Goal: Communication & Community: Participate in discussion

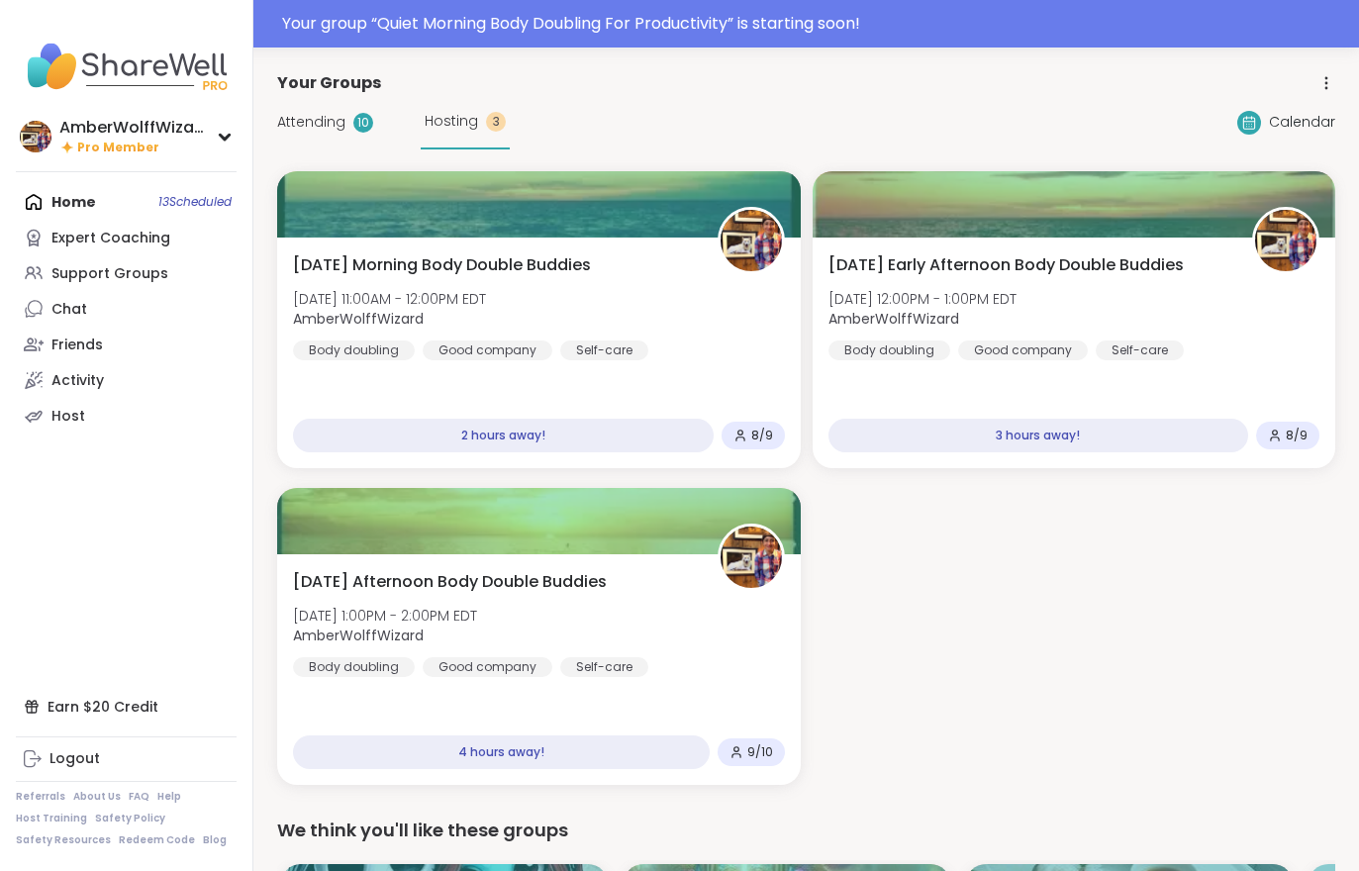
click at [330, 120] on span "Attending" at bounding box center [311, 122] width 68 height 21
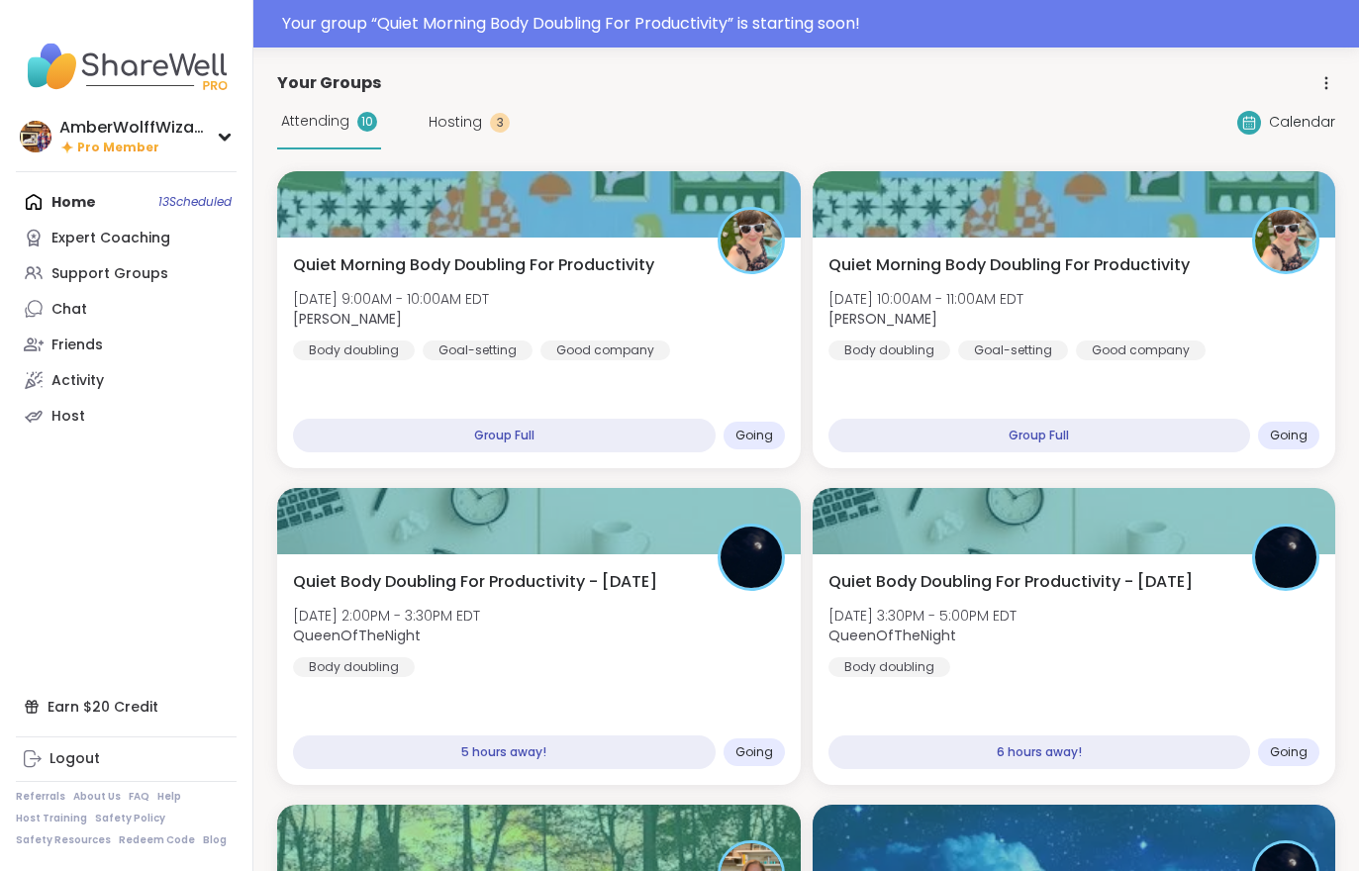
click at [466, 304] on span "[DATE] 9:00AM - 10:00AM EDT" at bounding box center [391, 299] width 196 height 20
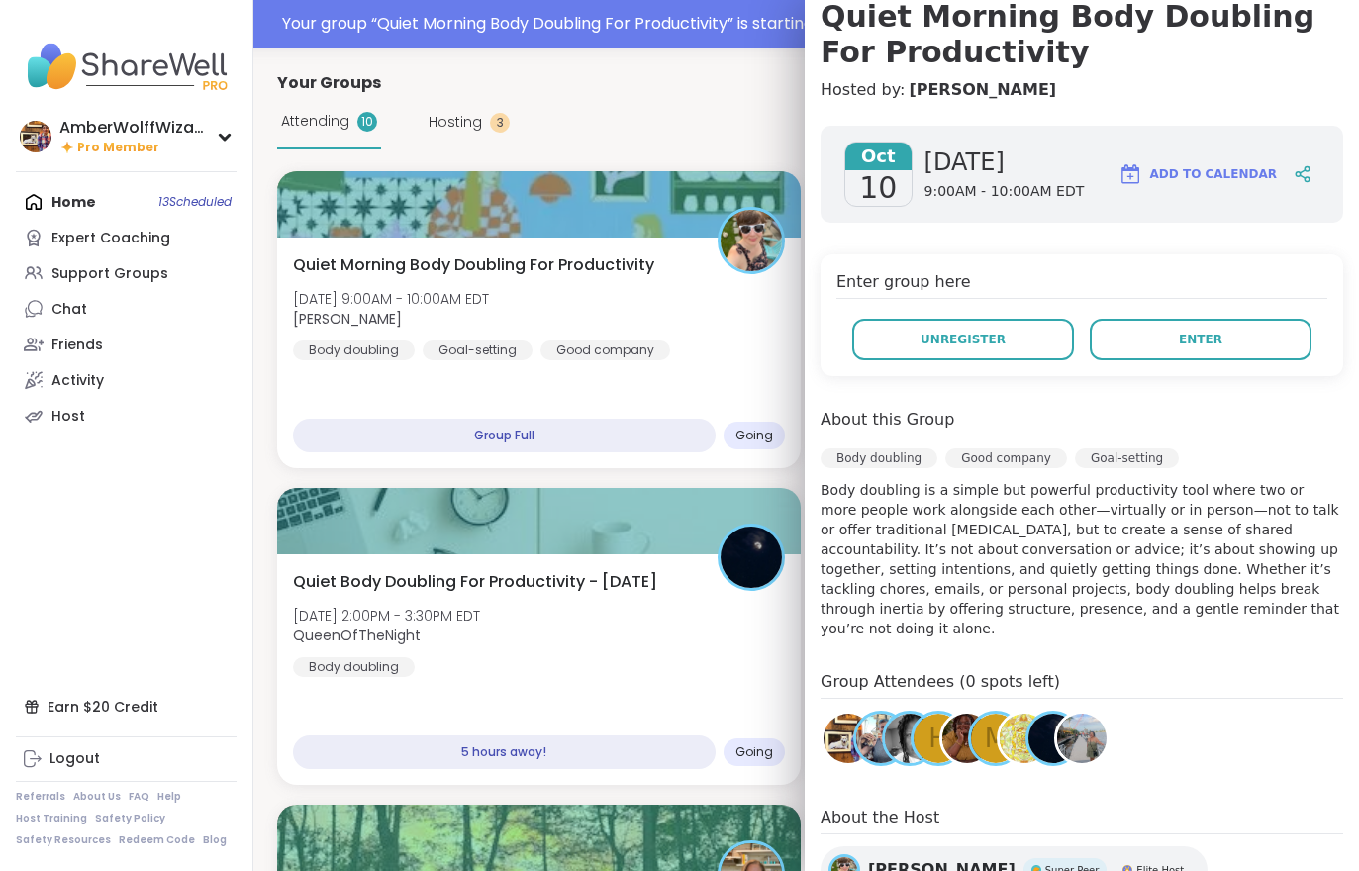
scroll to position [220, 0]
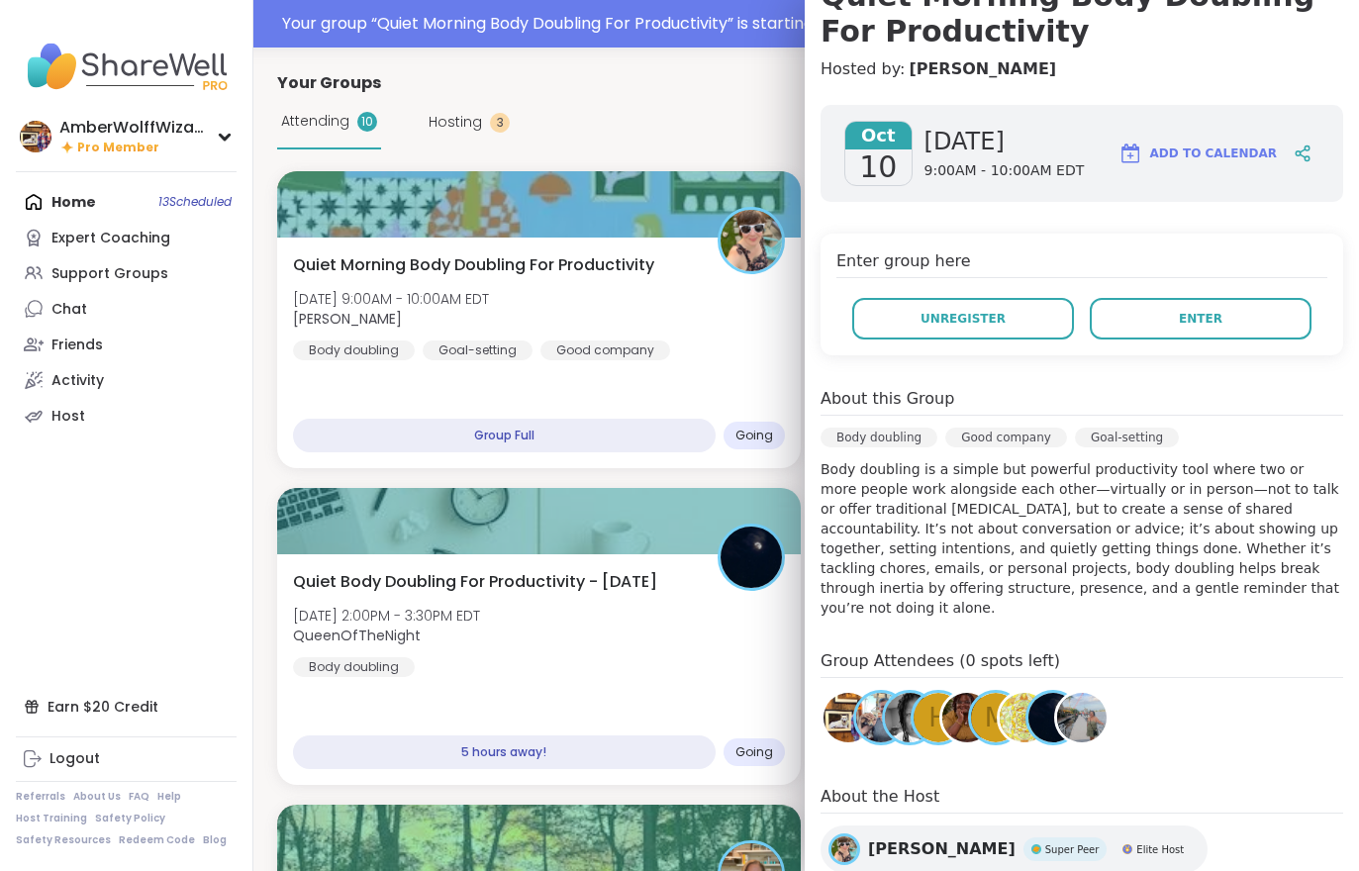
click at [647, 101] on div "Attending 10 Hosting 3 Calendar" at bounding box center [806, 122] width 1058 height 54
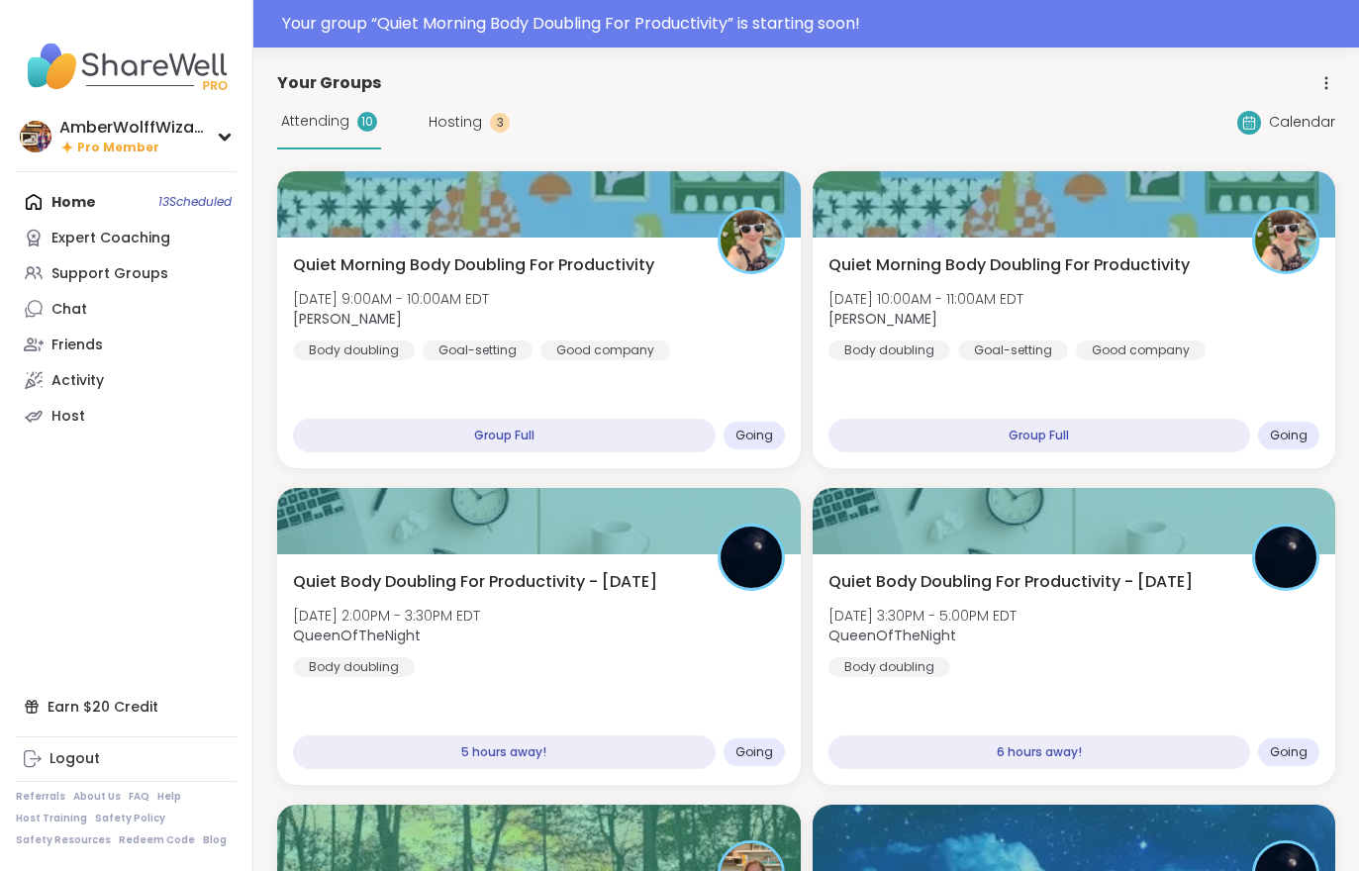
click at [910, 283] on div "Quiet Morning Body Doubling For Productivity [DATE] 10:00AM - 11:00AM EDT [PERS…" at bounding box center [1074, 306] width 492 height 107
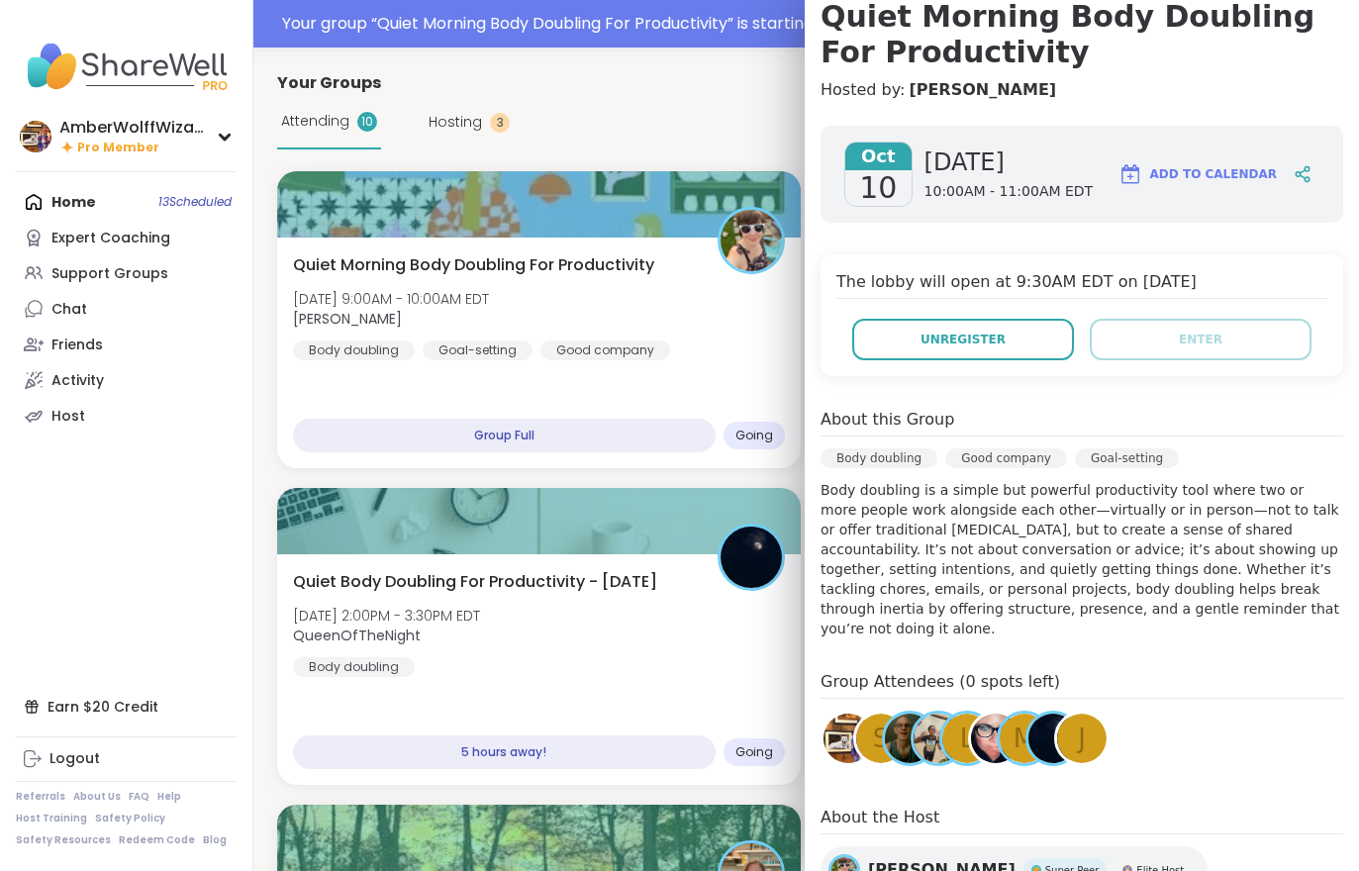
scroll to position [198, 0]
click at [459, 146] on div "Attending 10 Hosting 3" at bounding box center [393, 122] width 233 height 54
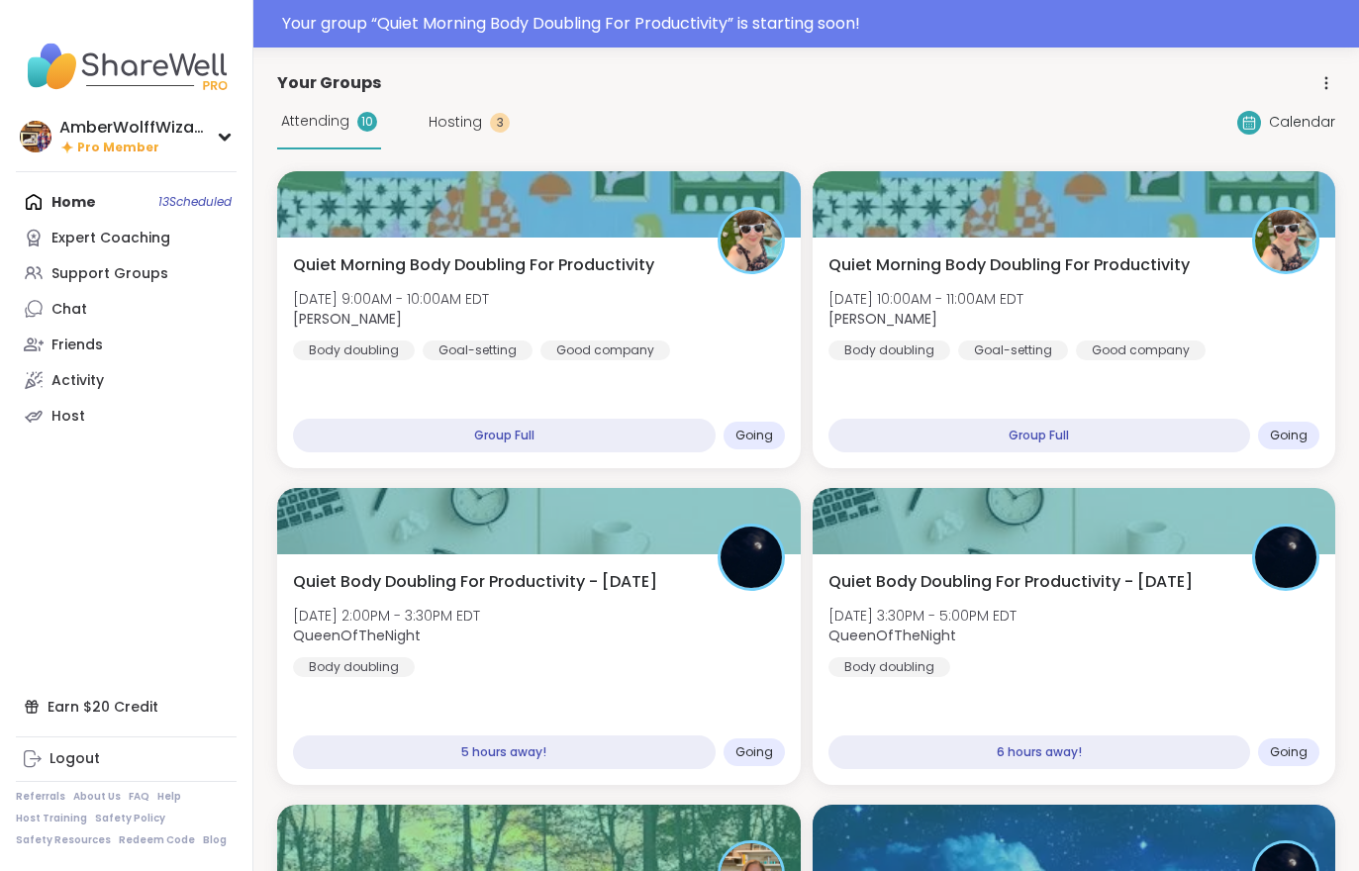
click at [473, 131] on span "Hosting" at bounding box center [454, 122] width 53 height 21
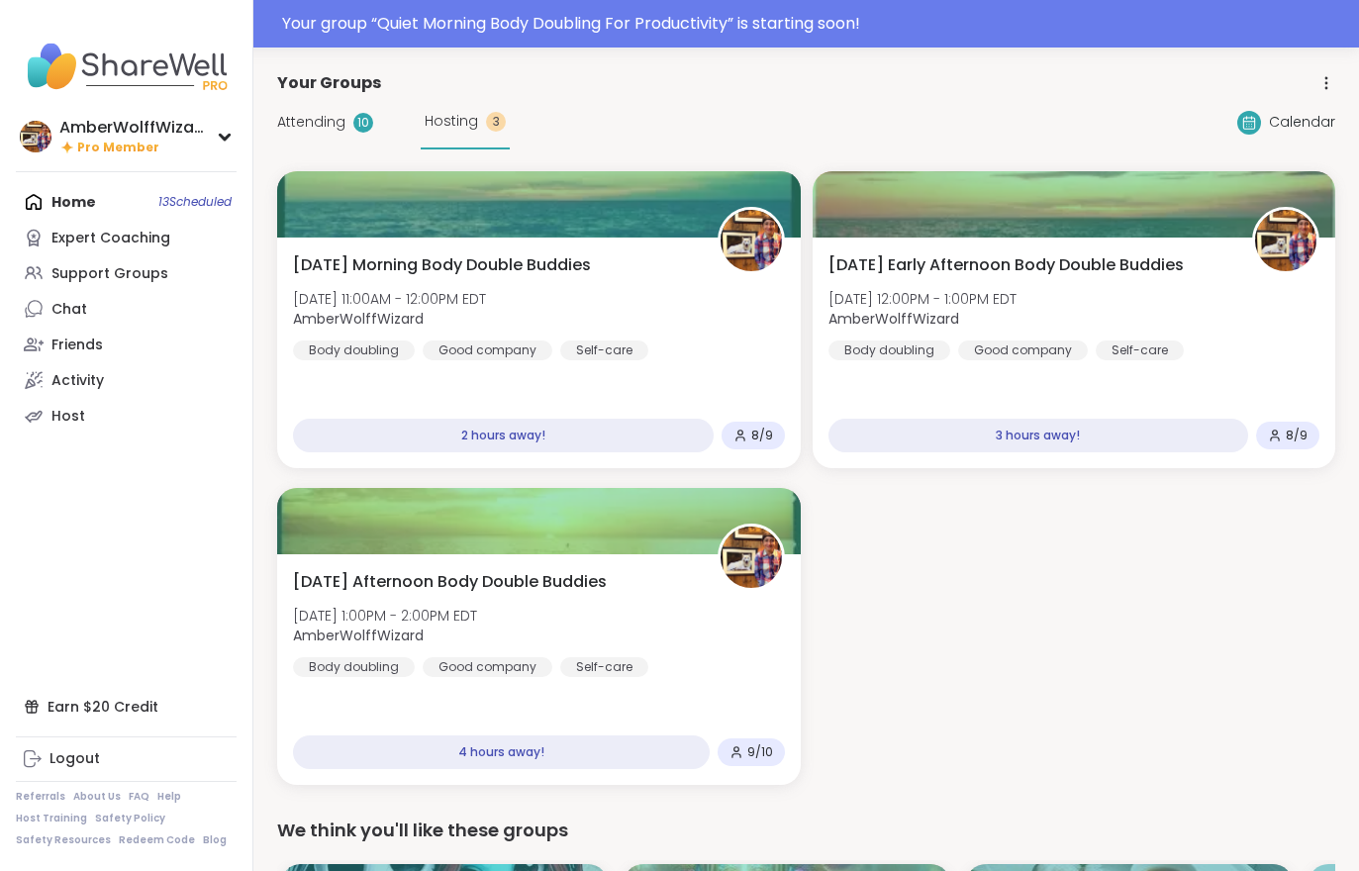
click at [515, 364] on div "[DATE] Morning Body Double Buddies [DATE] 11:00AM - 12:00PM EDT AmberWolffWizar…" at bounding box center [538, 352] width 523 height 231
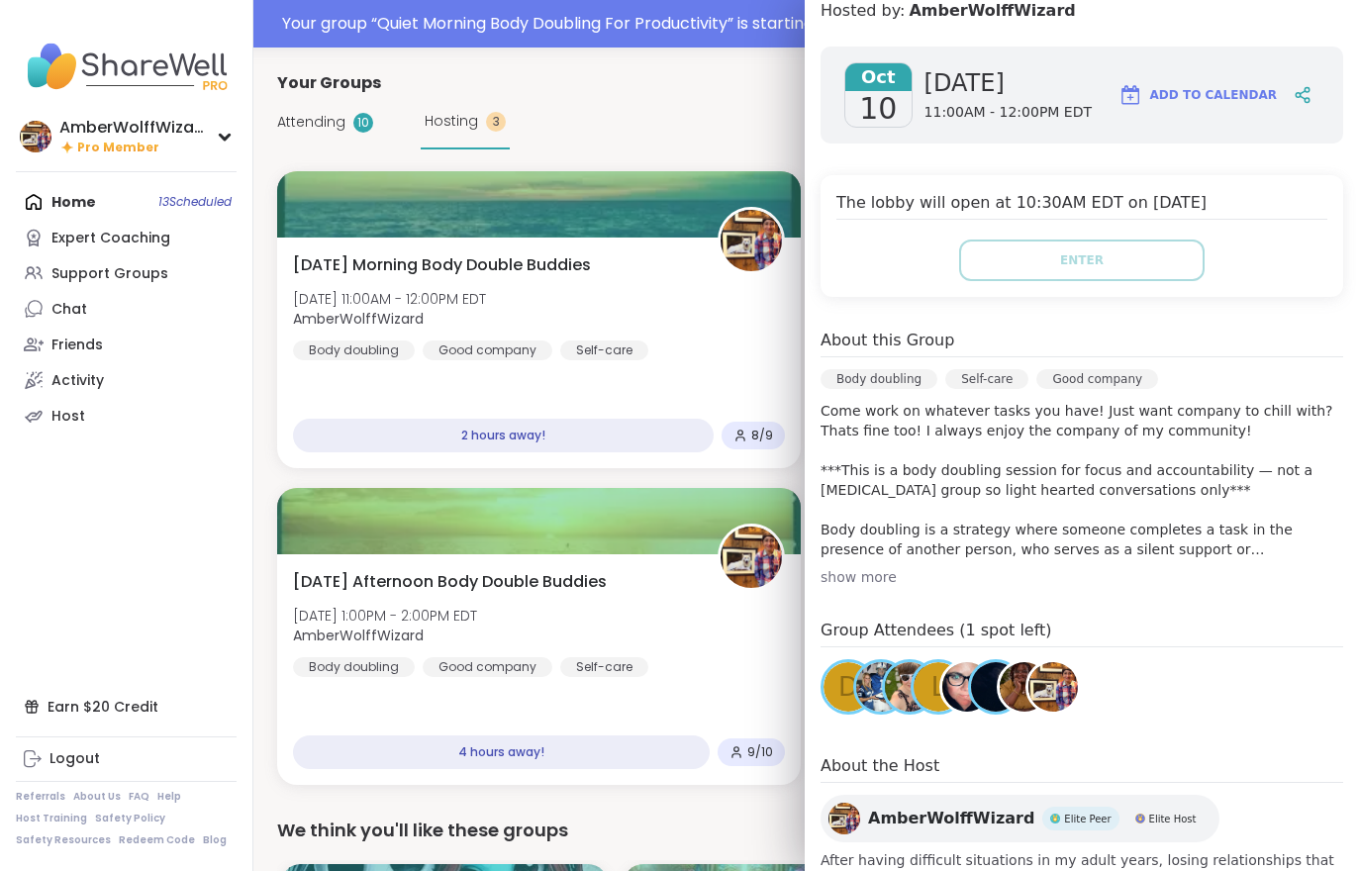
scroll to position [274, 0]
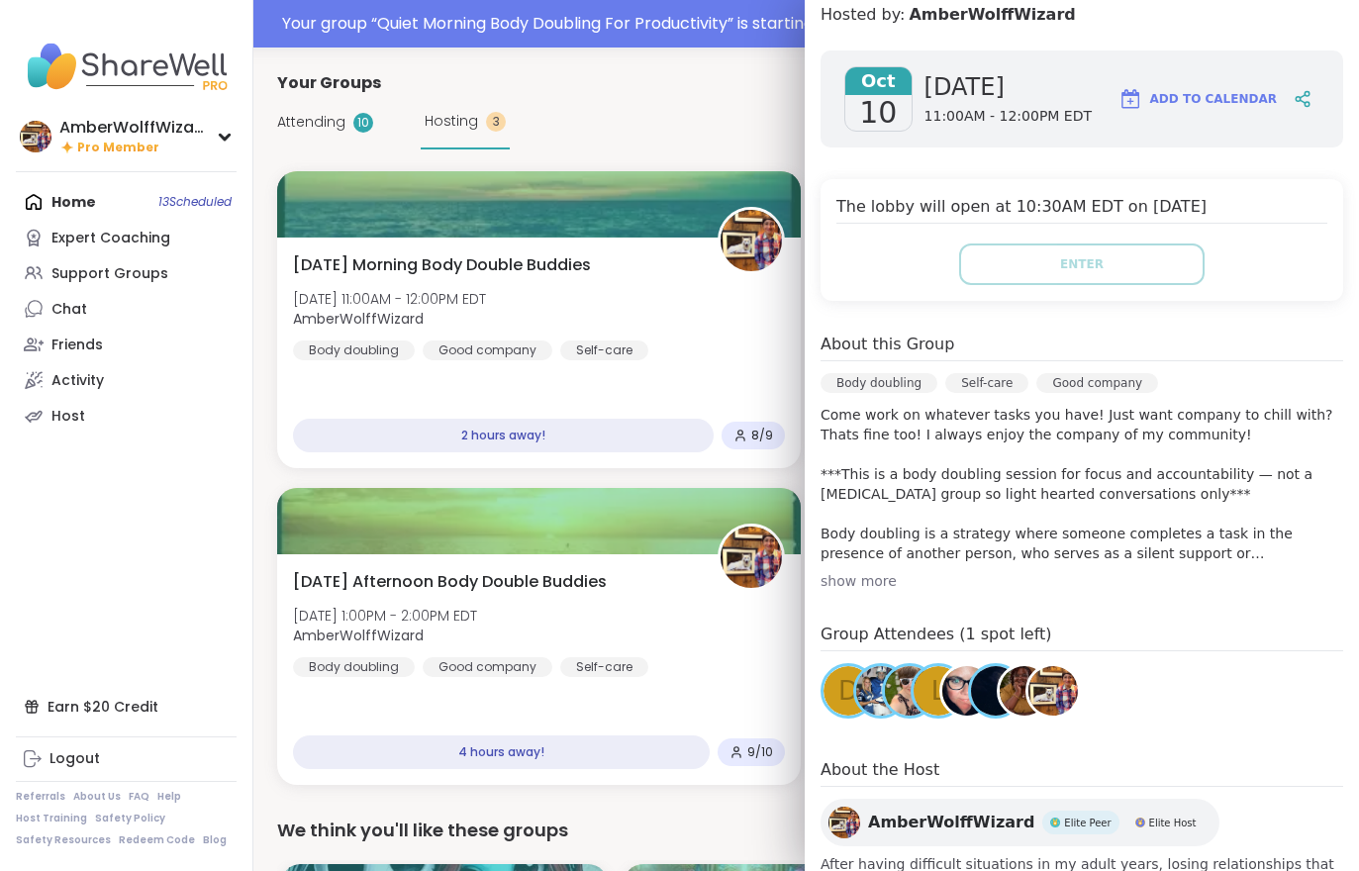
click at [157, 472] on nav "AmberWolffWizard Pro Member Profile Membership Settings Help Home 13 Scheduled …" at bounding box center [126, 435] width 253 height 871
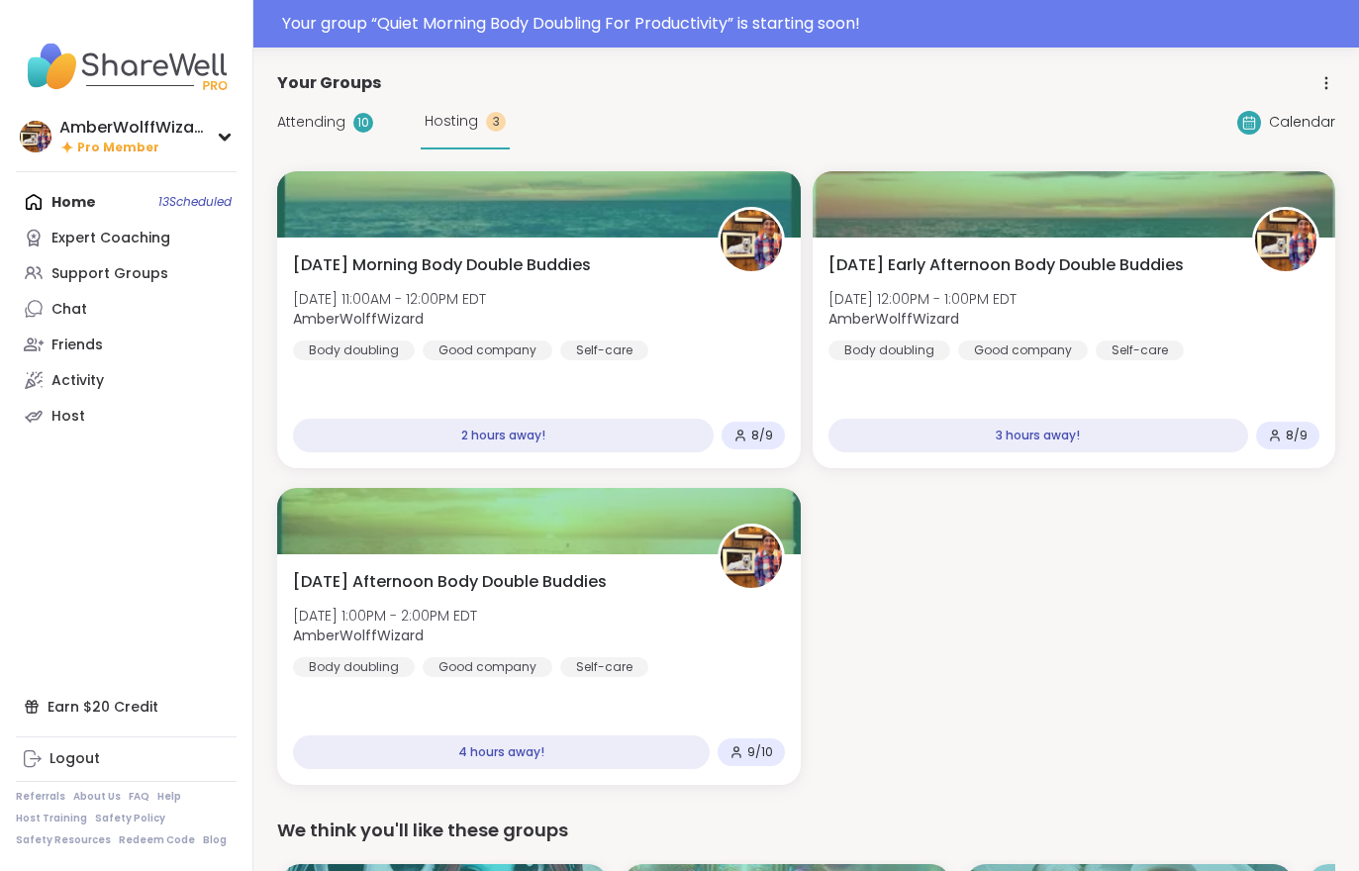
click at [954, 248] on div "[DATE] Early Afternoon Body Double Buddies [DATE] 12:00PM - 1:00PM EDT AmberWol…" at bounding box center [1073, 352] width 523 height 231
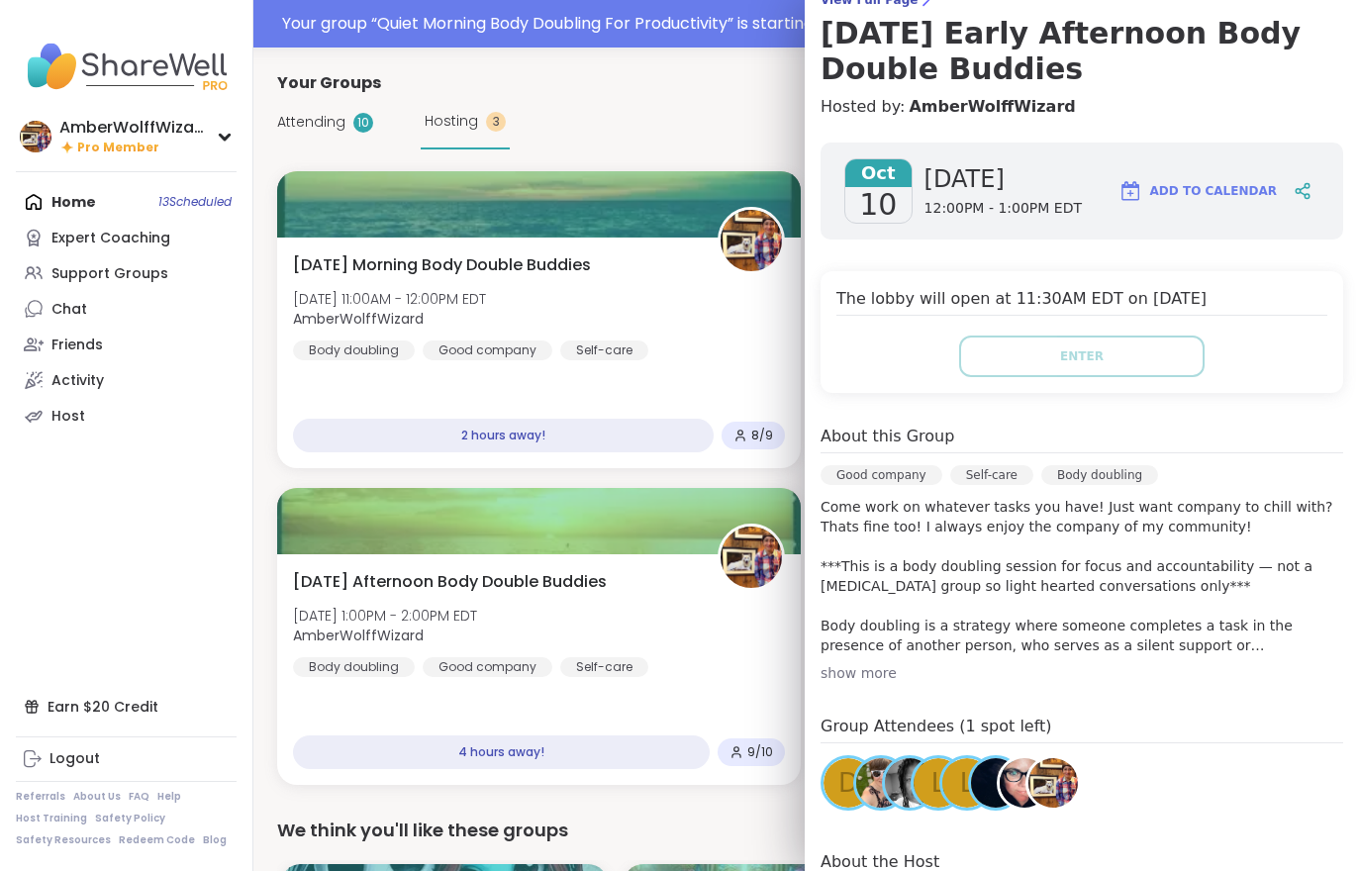
scroll to position [235, 0]
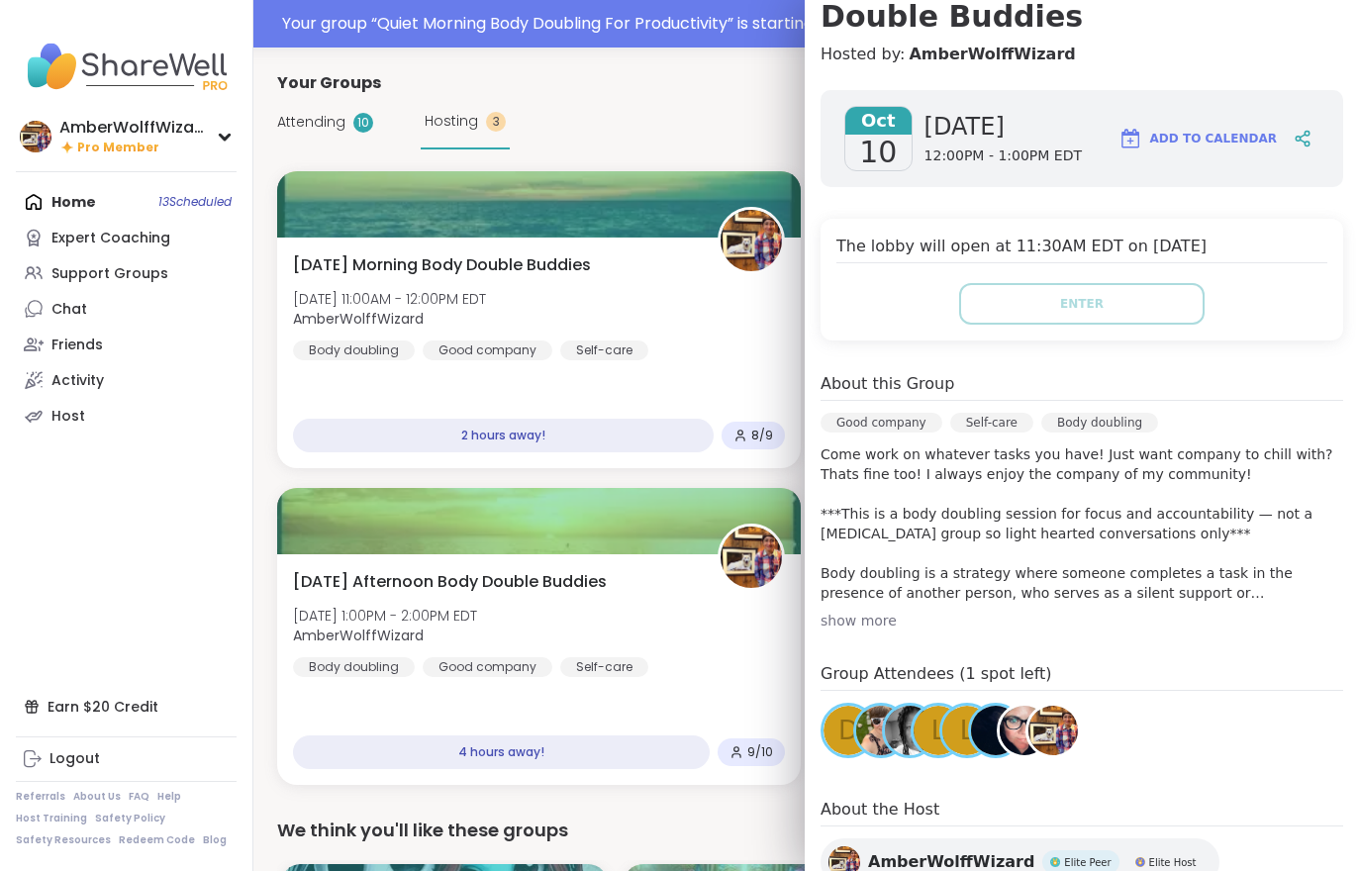
click at [458, 570] on span "[DATE] Afternoon Body Double Buddies" at bounding box center [450, 582] width 314 height 24
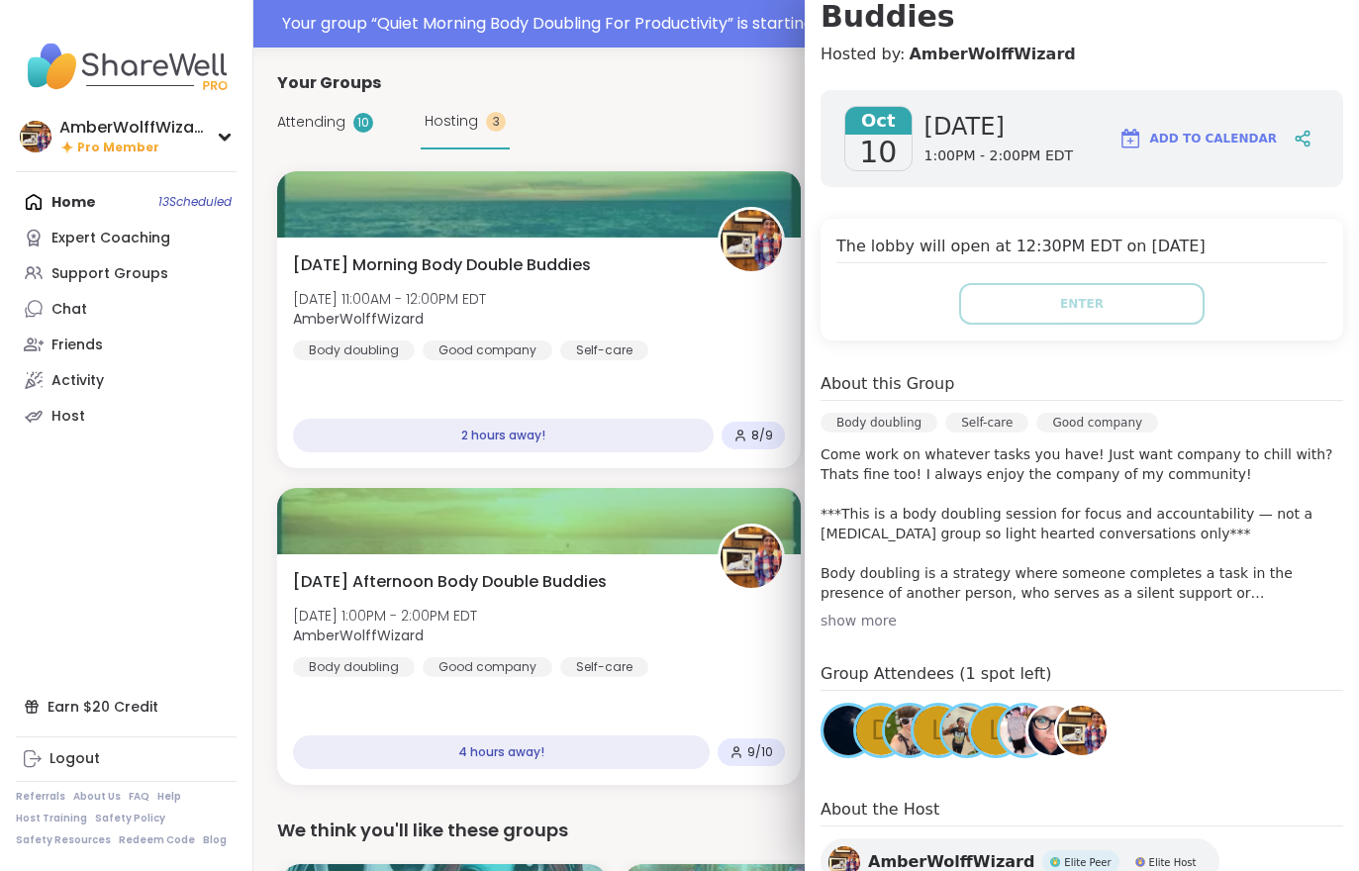
click at [478, 303] on span "[DATE] 11:00AM - 12:00PM EDT" at bounding box center [389, 299] width 193 height 20
click at [321, 130] on span "Attending" at bounding box center [311, 122] width 68 height 21
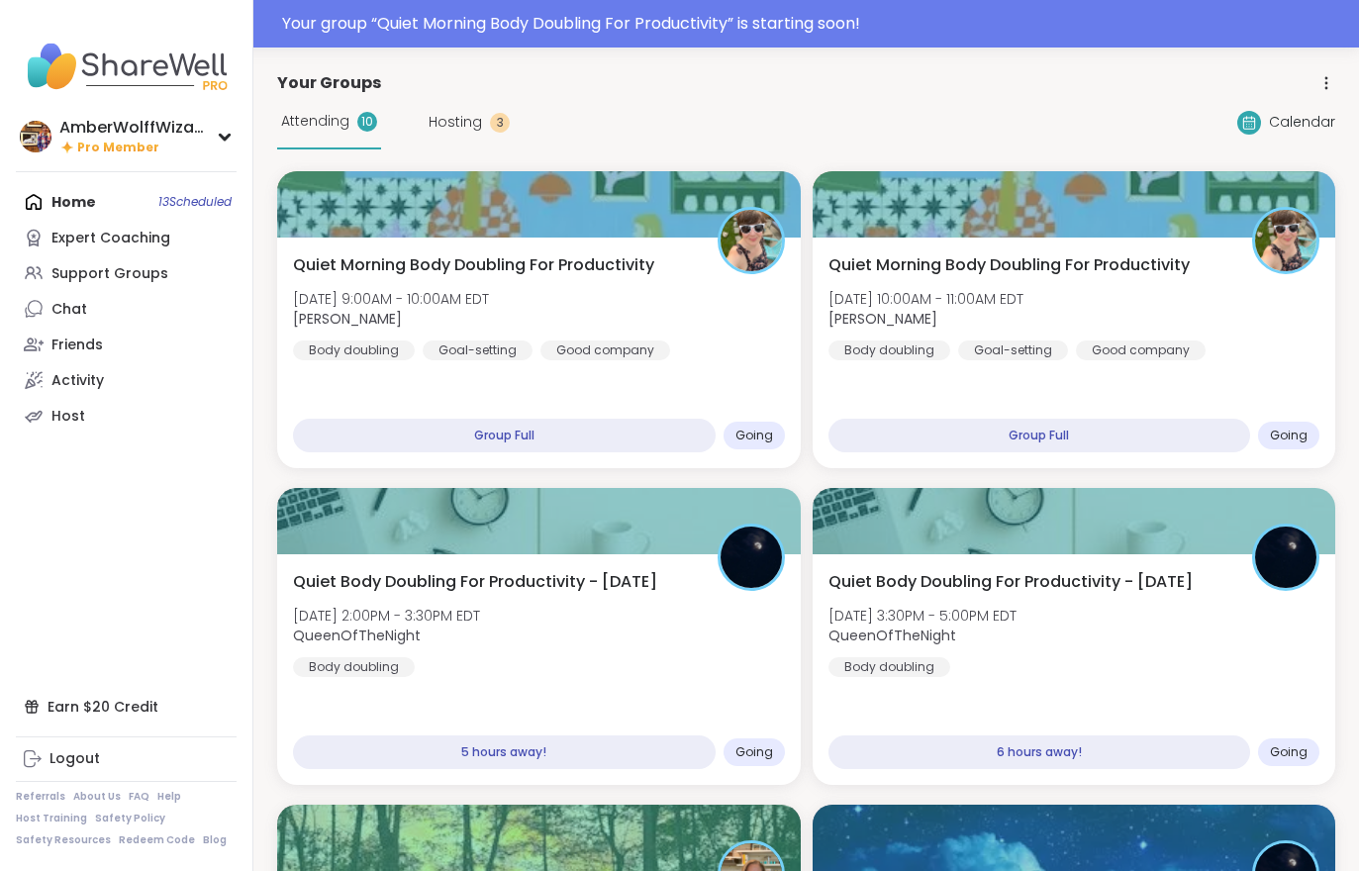
click at [347, 115] on span "Attending" at bounding box center [315, 121] width 68 height 21
click at [343, 119] on span "Attending" at bounding box center [315, 121] width 68 height 21
click at [453, 144] on div "Attending 10 Hosting 3" at bounding box center [393, 122] width 233 height 54
click at [901, 313] on b "[PERSON_NAME]" at bounding box center [882, 319] width 109 height 20
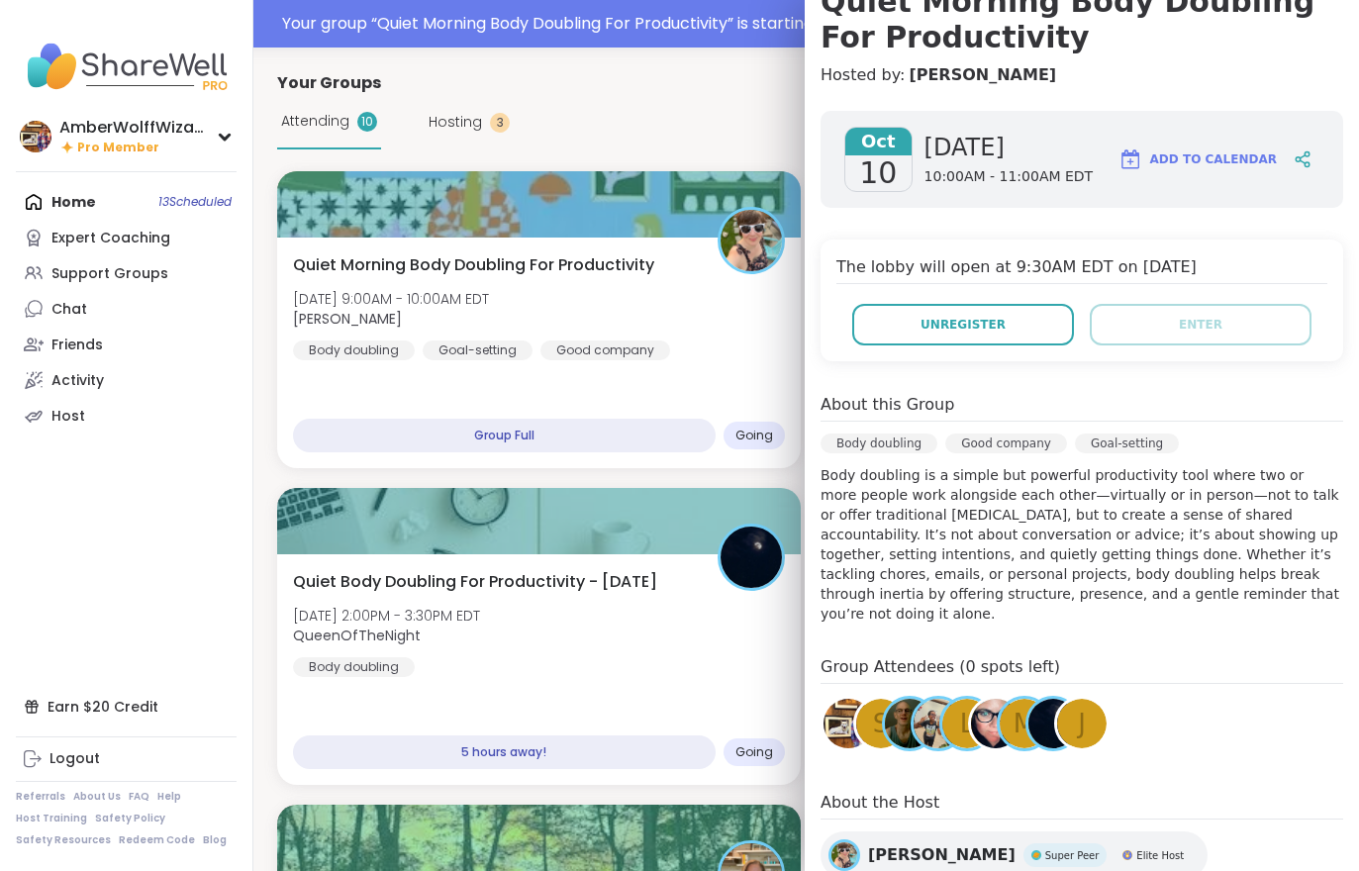
scroll to position [213, 0]
click at [508, 266] on span "Quiet Morning Body Doubling For Productivity" at bounding box center [473, 265] width 361 height 24
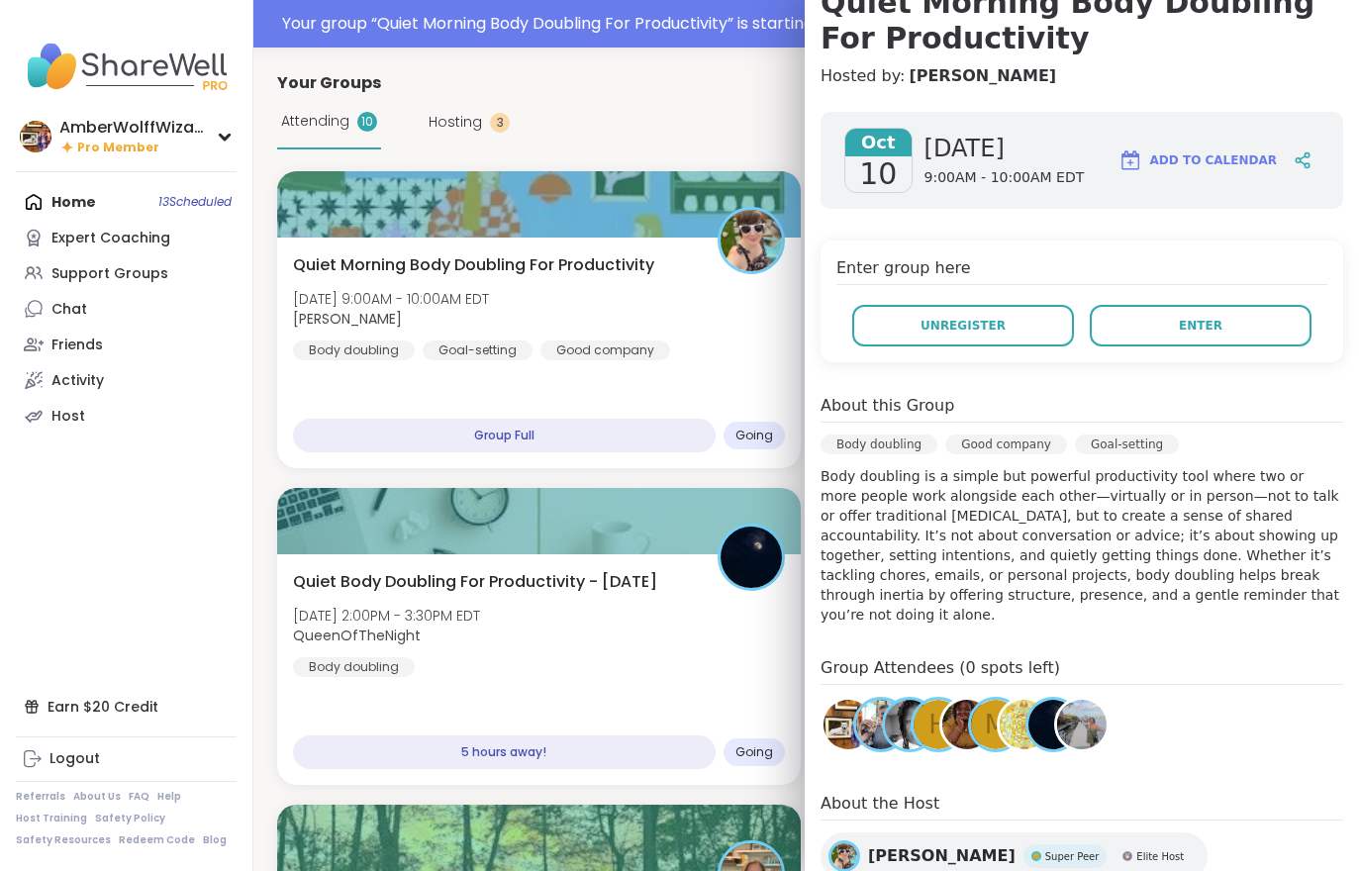
click at [1127, 311] on button "Enter" at bounding box center [1200, 326] width 222 height 42
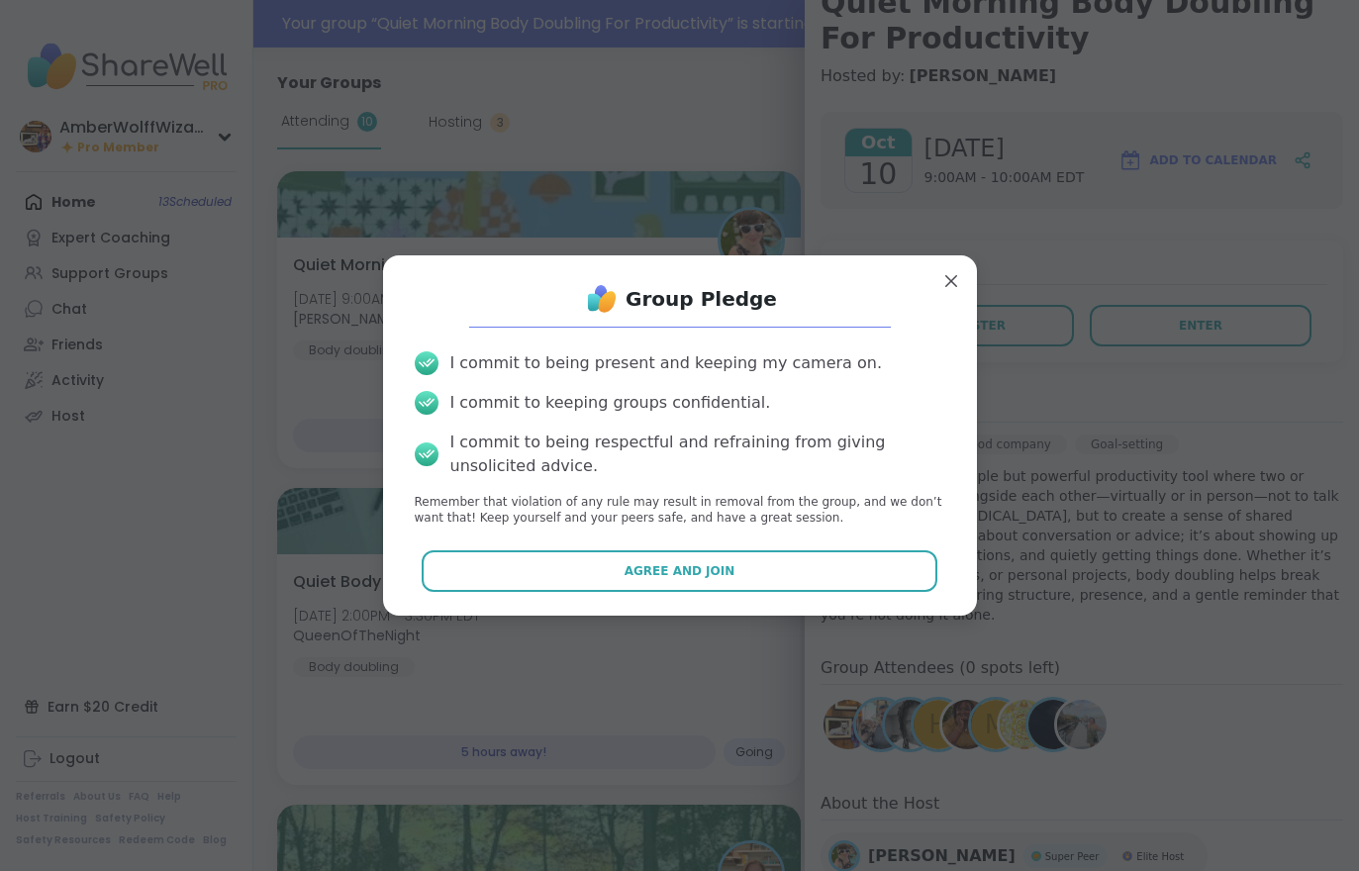
click at [759, 558] on button "Agree and Join" at bounding box center [680, 571] width 516 height 42
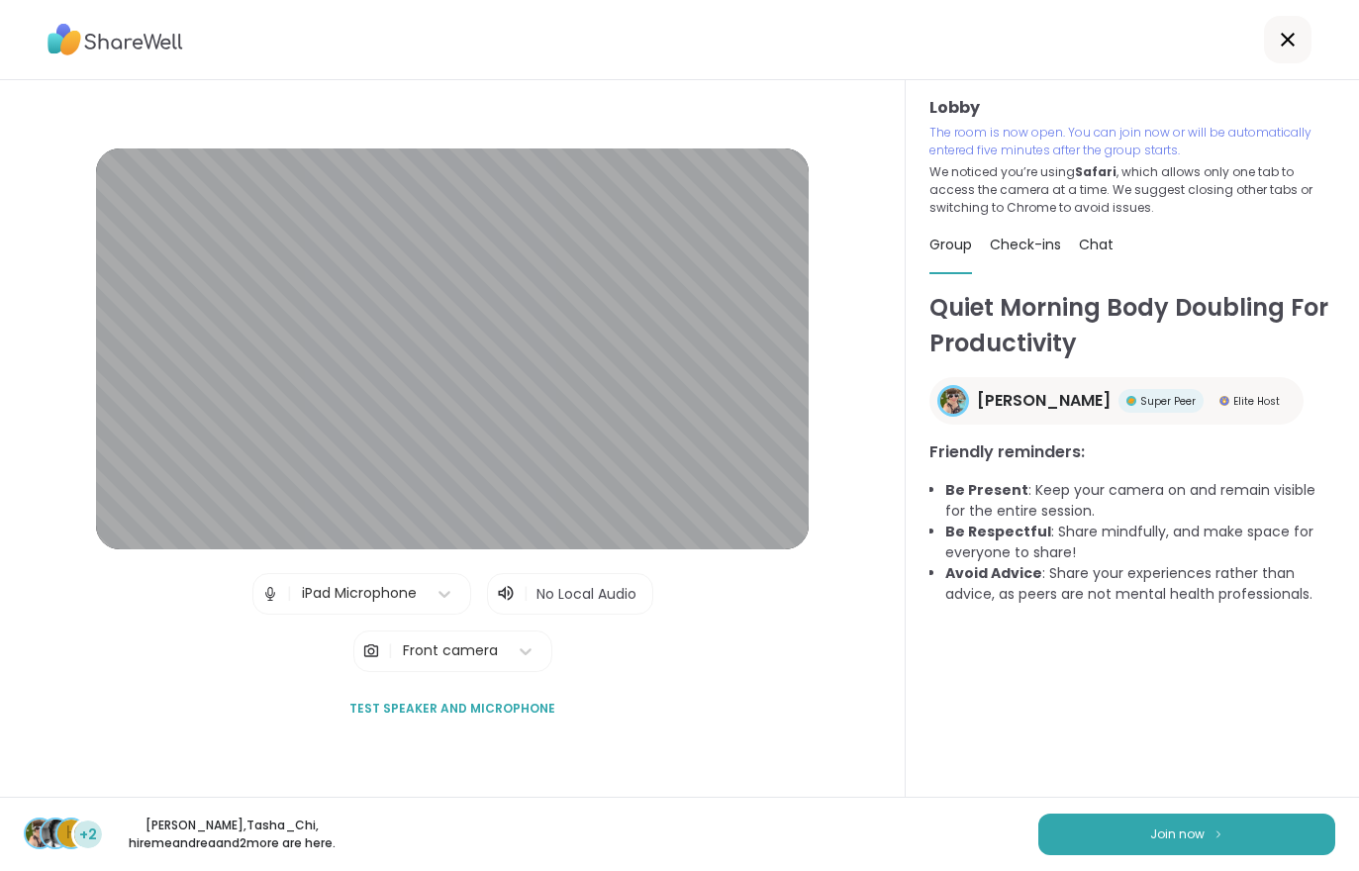
click at [1174, 847] on button "Join now" at bounding box center [1186, 834] width 297 height 42
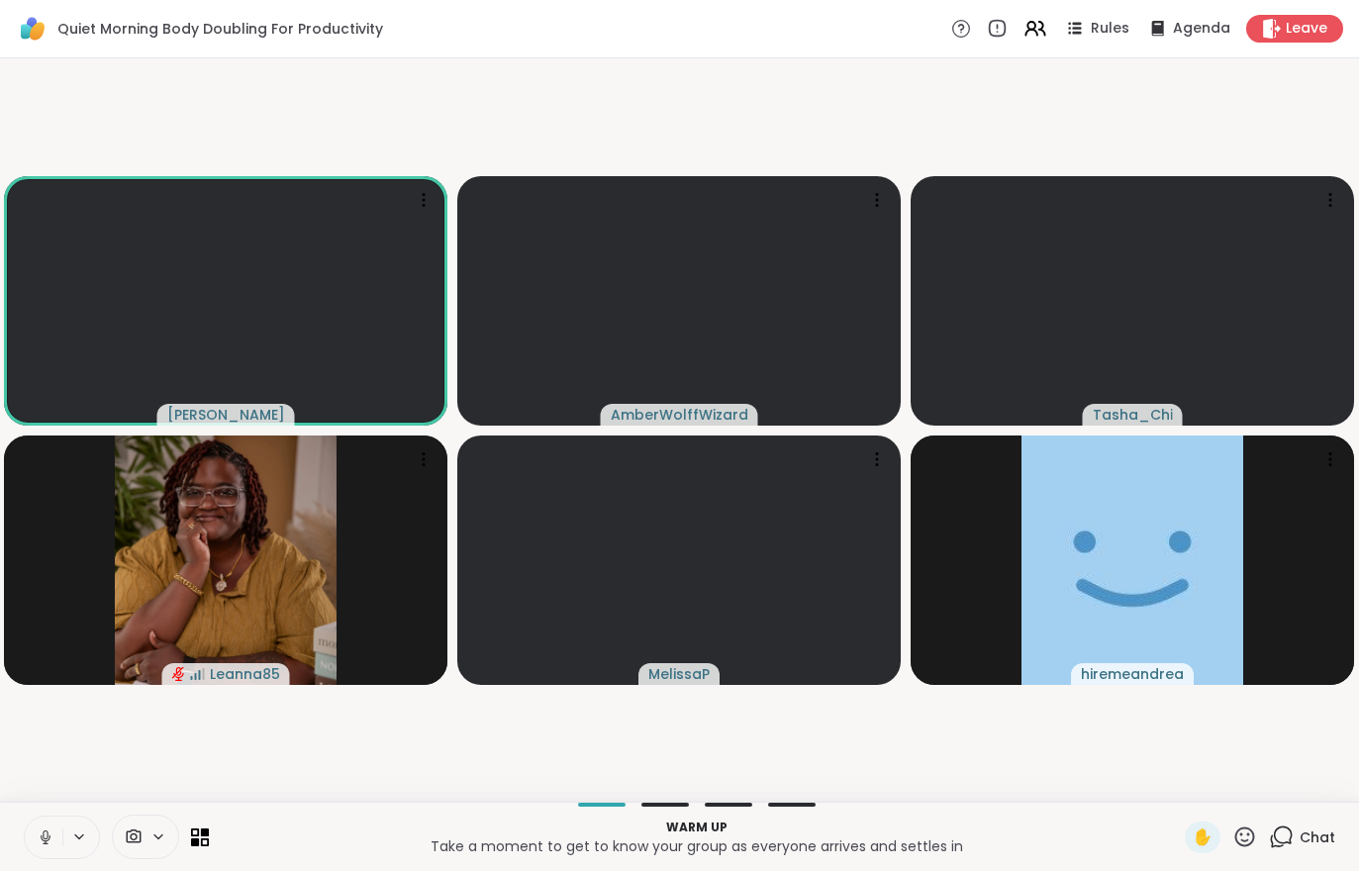
click at [38, 840] on icon at bounding box center [46, 837] width 18 height 18
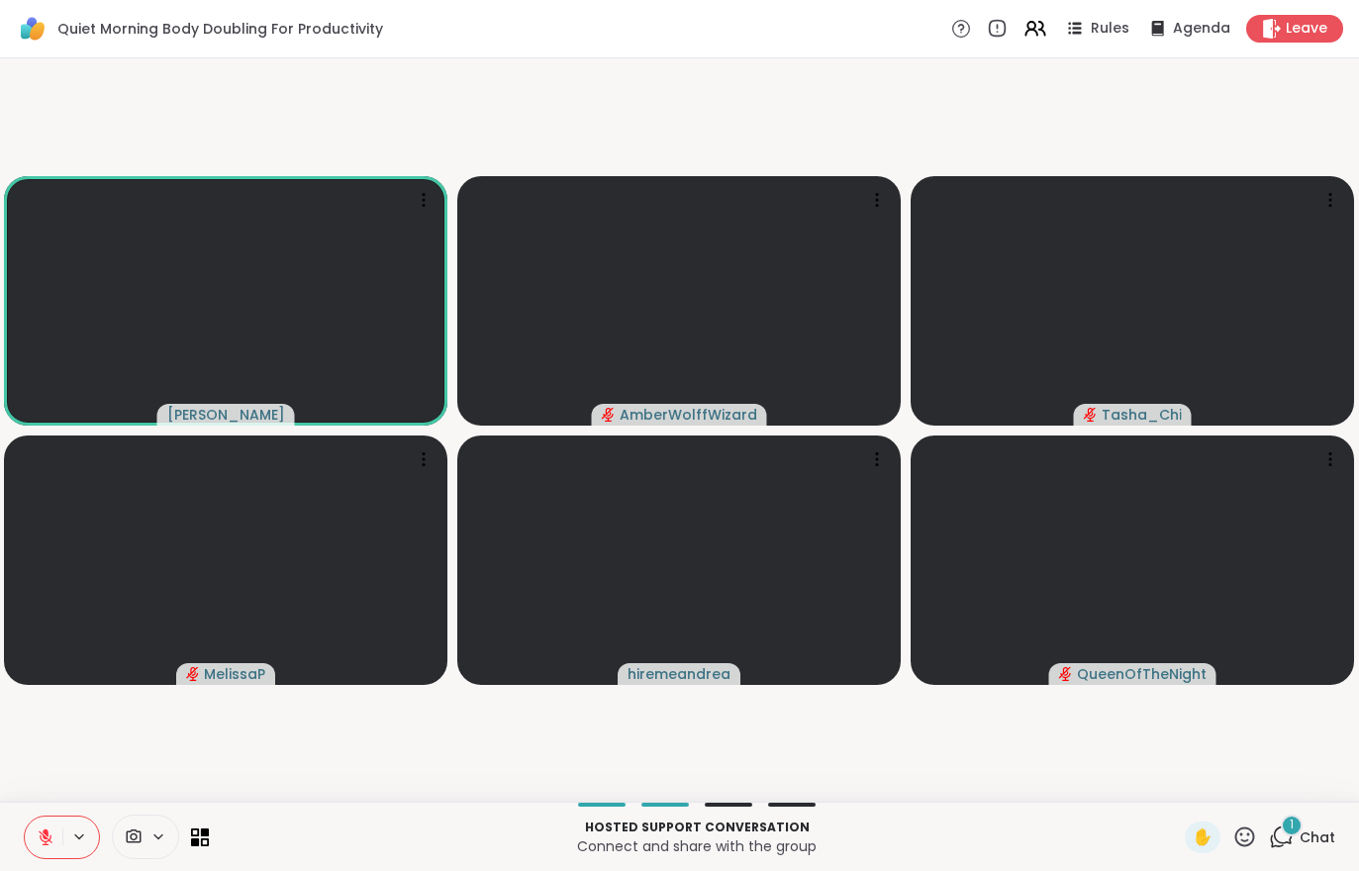
click at [1293, 843] on icon at bounding box center [1281, 836] width 25 height 25
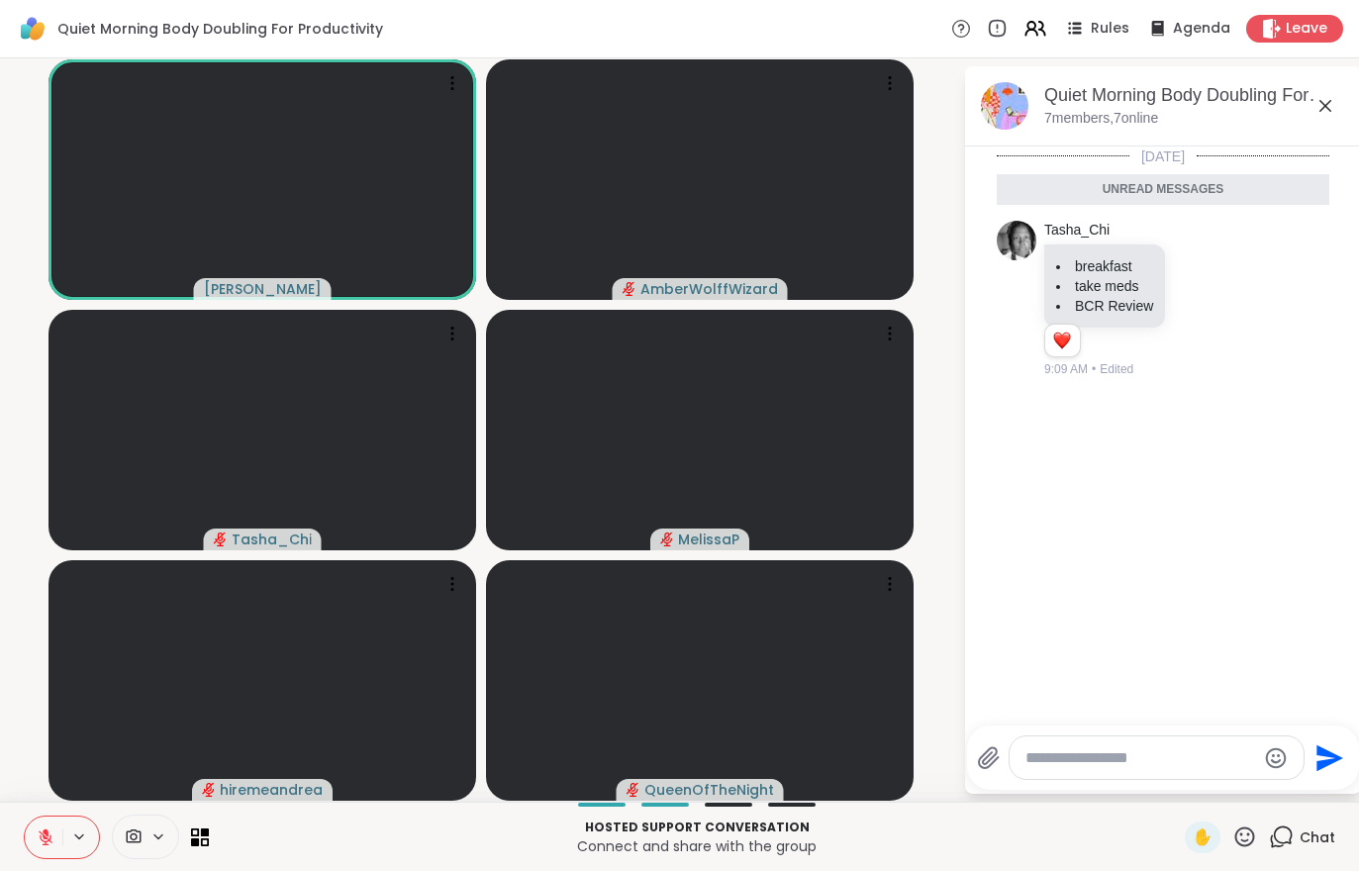
click at [35, 838] on button at bounding box center [44, 837] width 38 height 42
click at [30, 853] on button at bounding box center [44, 837] width 38 height 42
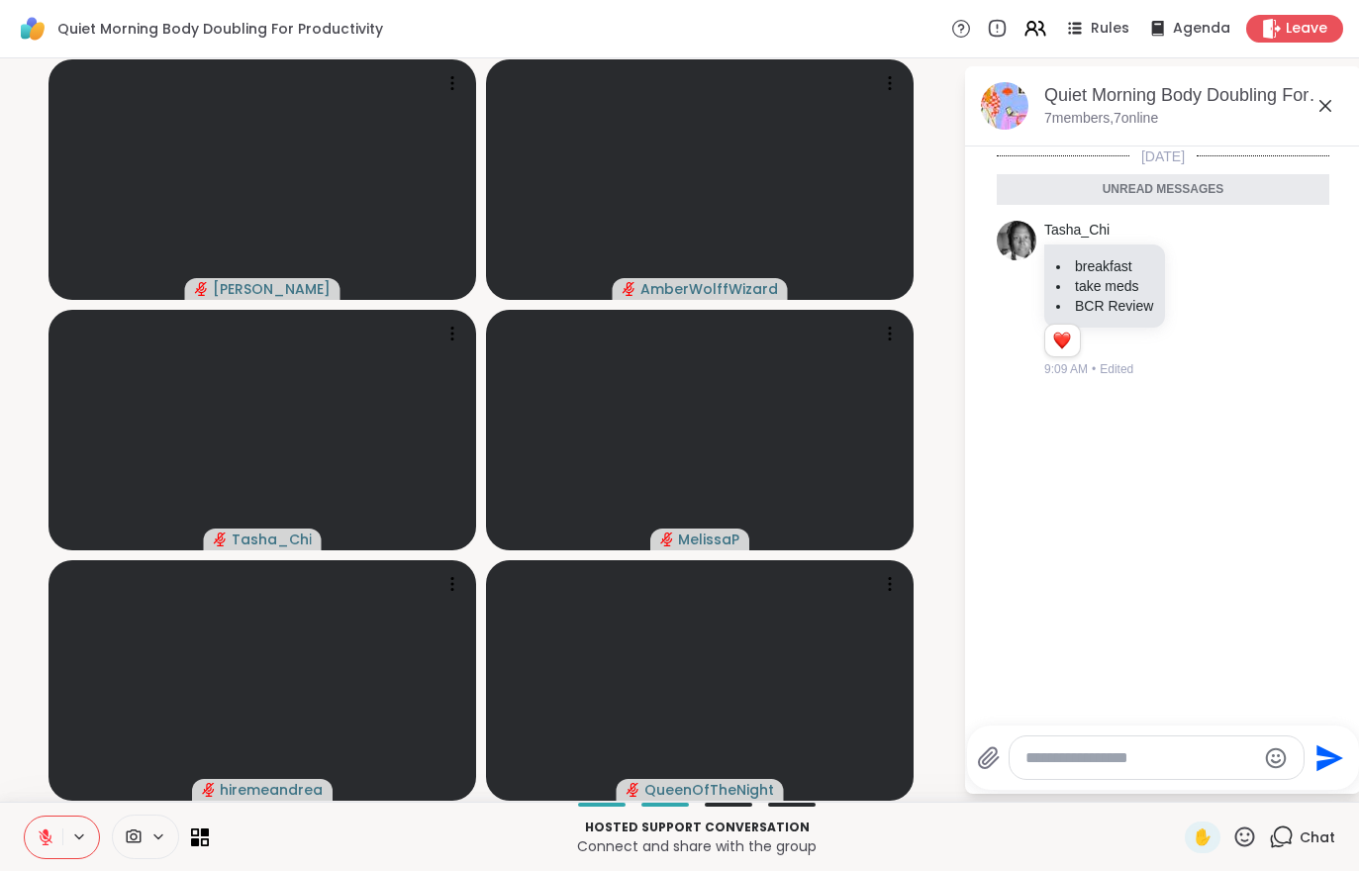
click at [1336, 41] on div "Leave" at bounding box center [1294, 29] width 97 height 28
click at [1291, 26] on span "Leave" at bounding box center [1306, 29] width 42 height 20
click at [680, 479] on video at bounding box center [699, 430] width 427 height 240
click at [1316, 22] on span "Leave" at bounding box center [1306, 29] width 42 height 20
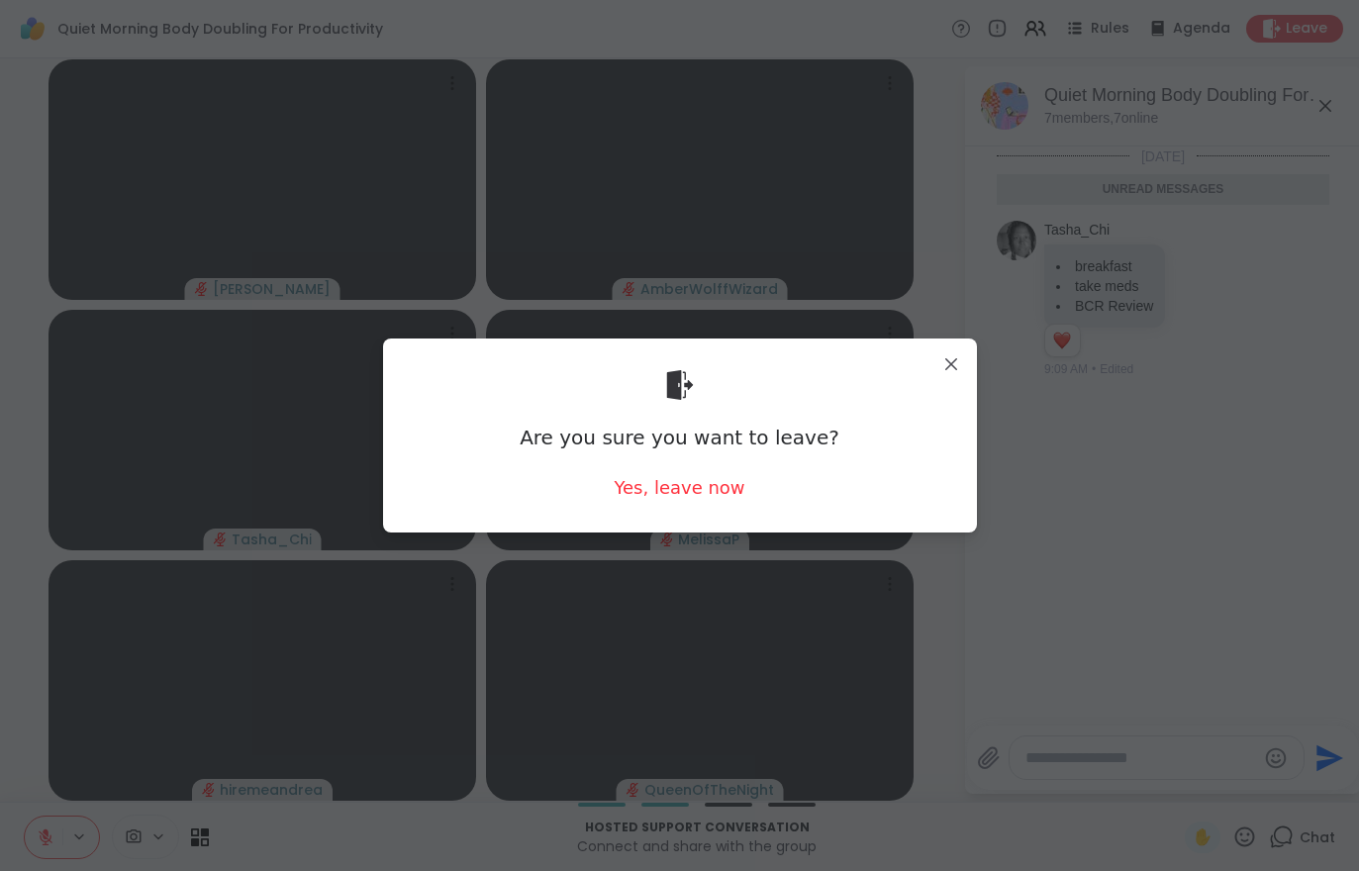
click at [693, 487] on div "Yes, leave now" at bounding box center [678, 487] width 131 height 25
